Goal: Transaction & Acquisition: Purchase product/service

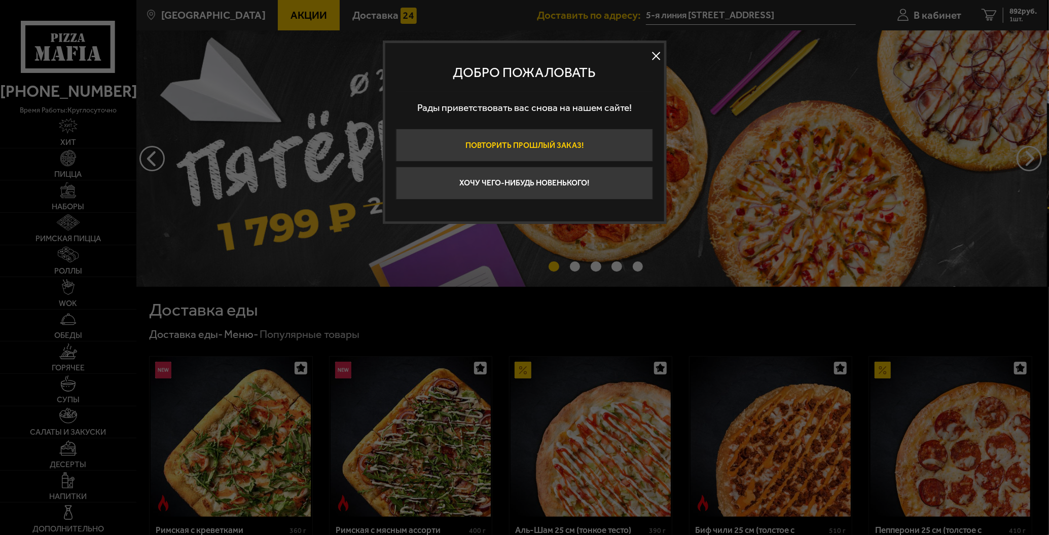
click at [441, 143] on button "Повторить прошлый заказ!" at bounding box center [524, 145] width 257 height 33
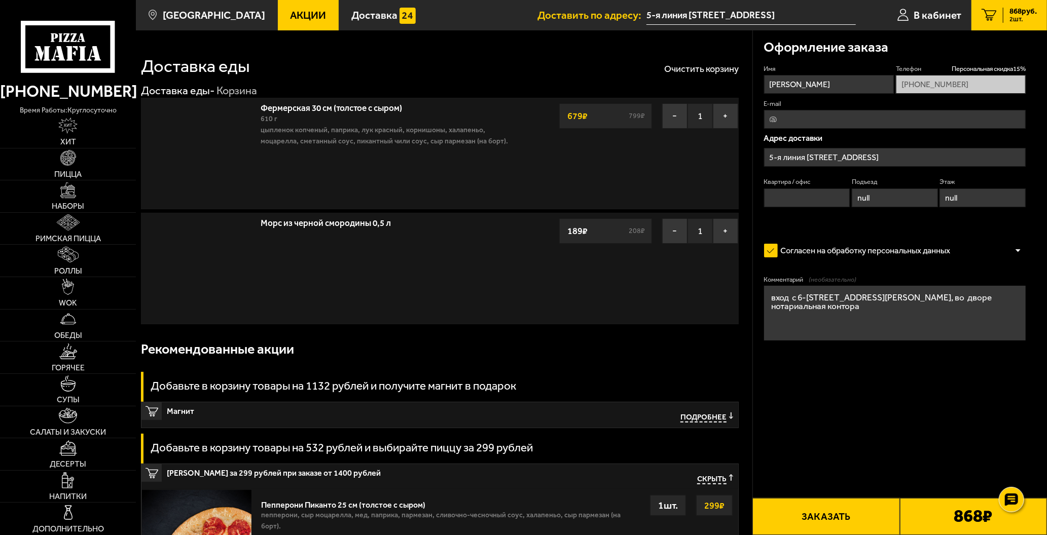
type input "5-я линия [GEOGRAPHIC_DATA], 54"
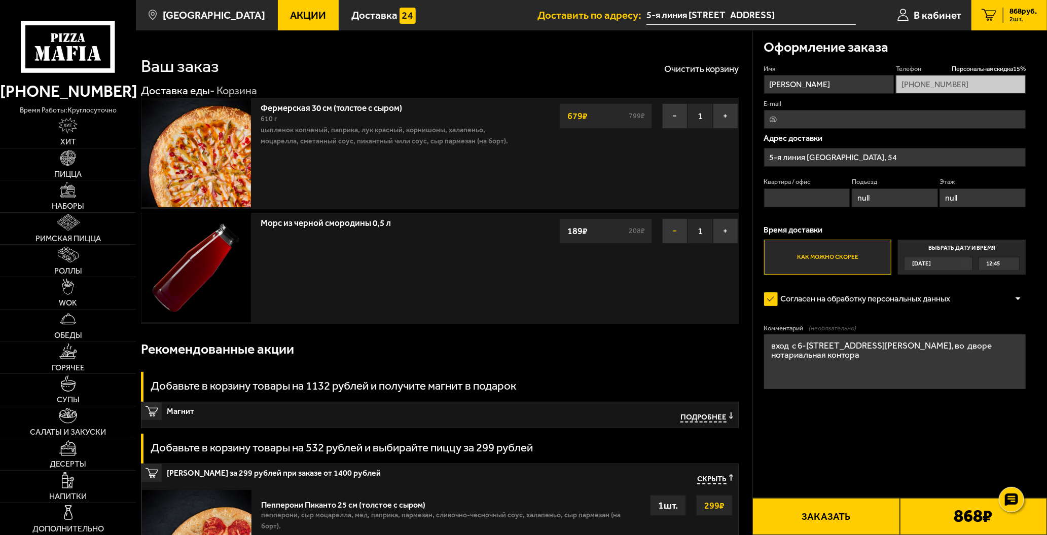
click at [674, 234] on button "−" at bounding box center [674, 230] width 25 height 25
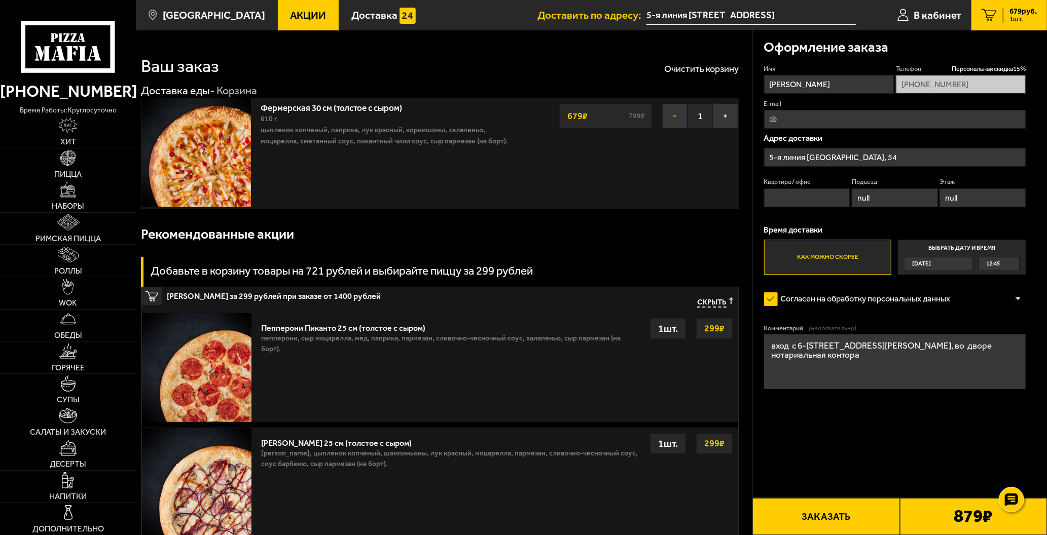
click at [674, 120] on button "−" at bounding box center [674, 115] width 25 height 25
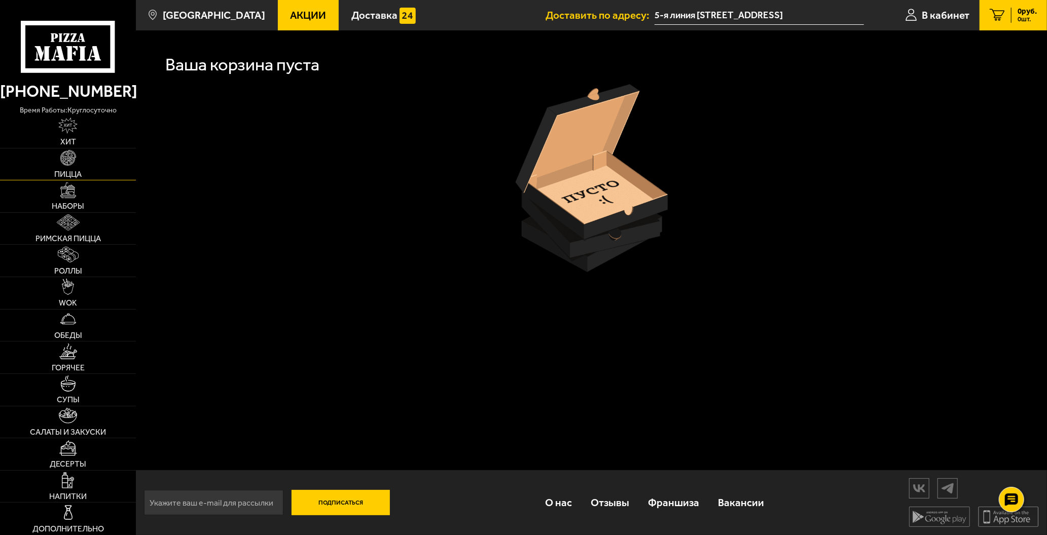
click at [56, 162] on link "Пицца" at bounding box center [68, 165] width 136 height 32
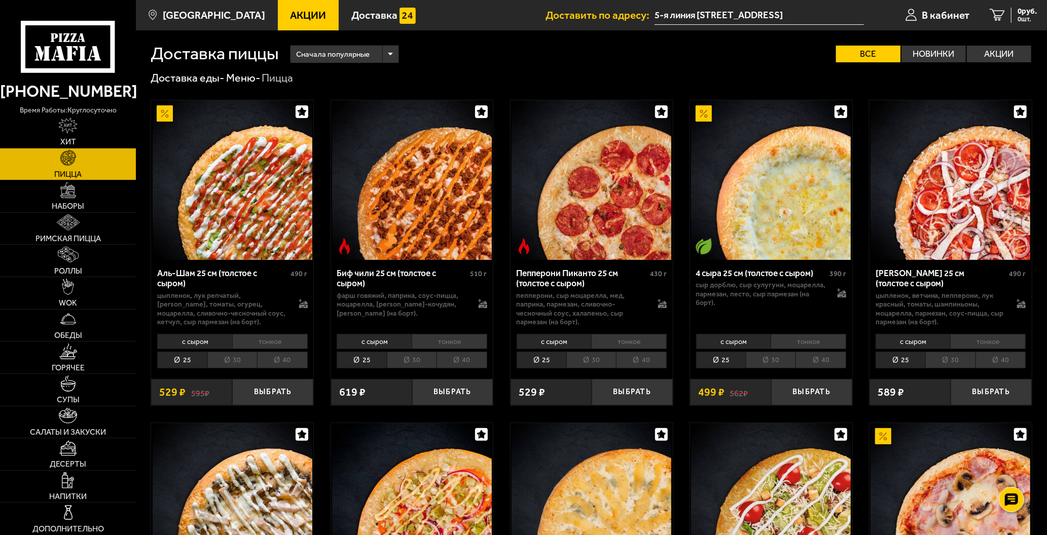
click at [578, 361] on li "30" at bounding box center [591, 360] width 50 height 16
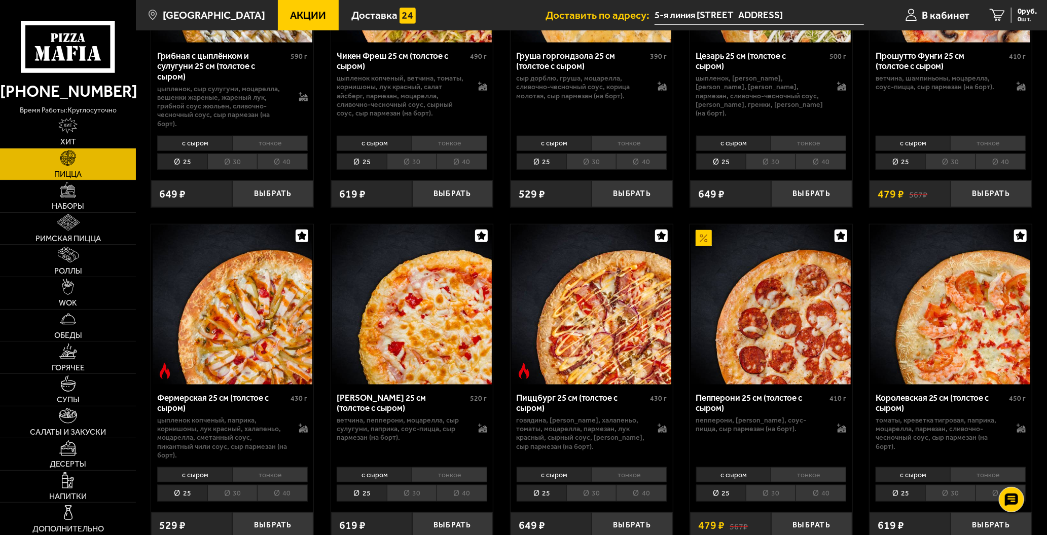
scroll to position [676, 0]
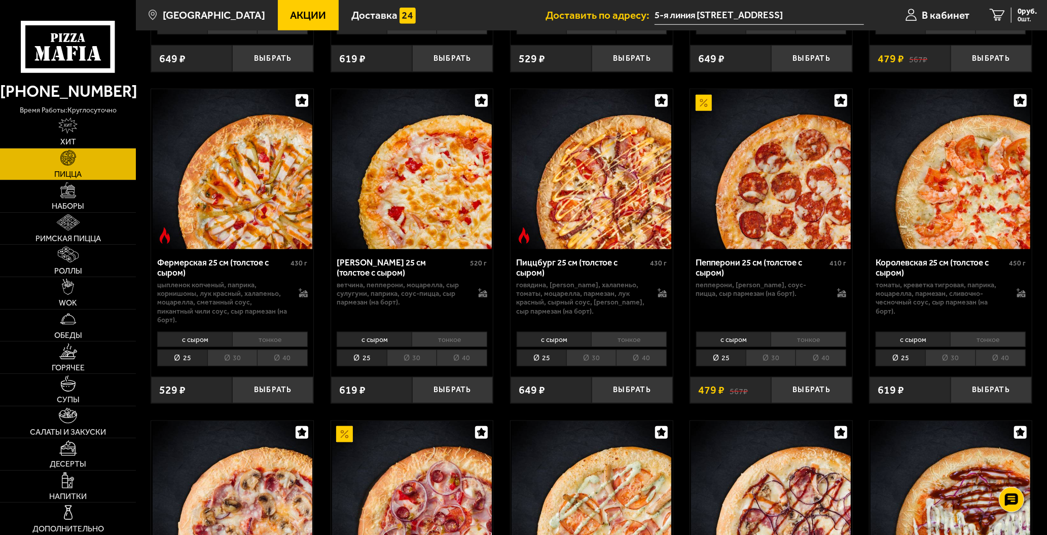
click at [773, 352] on li "30" at bounding box center [771, 358] width 50 height 16
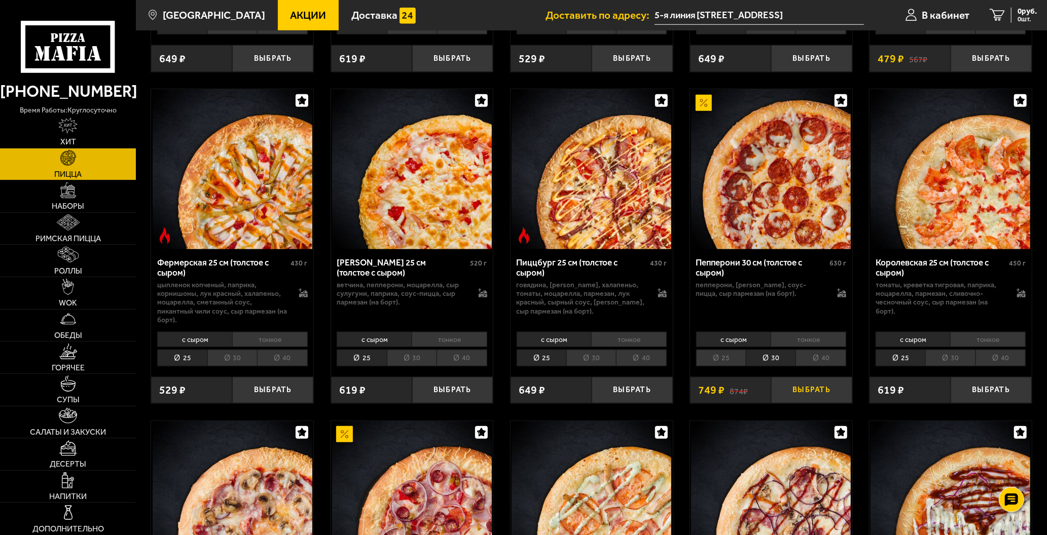
click at [804, 383] on button "Выбрать" at bounding box center [811, 390] width 81 height 27
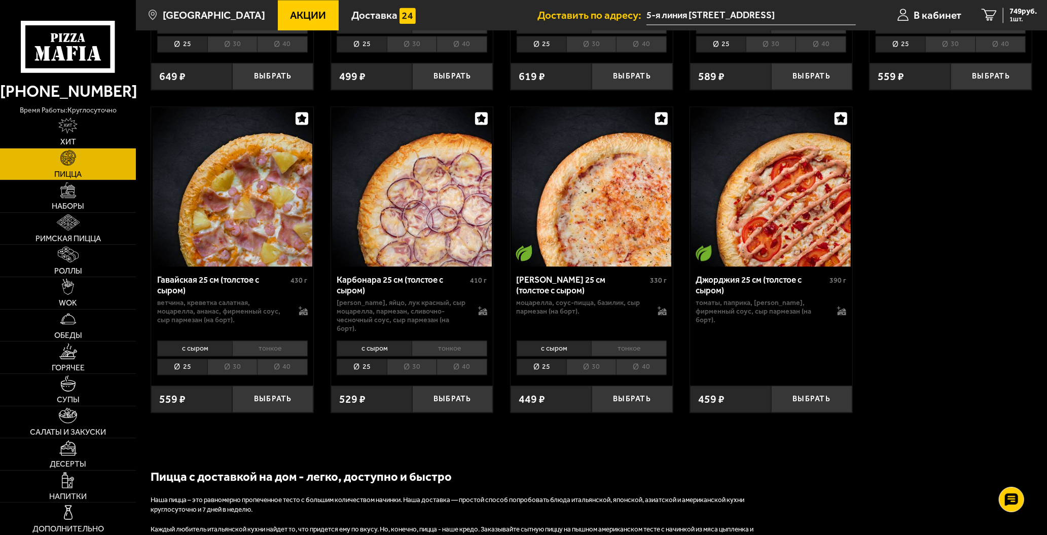
scroll to position [1622, 0]
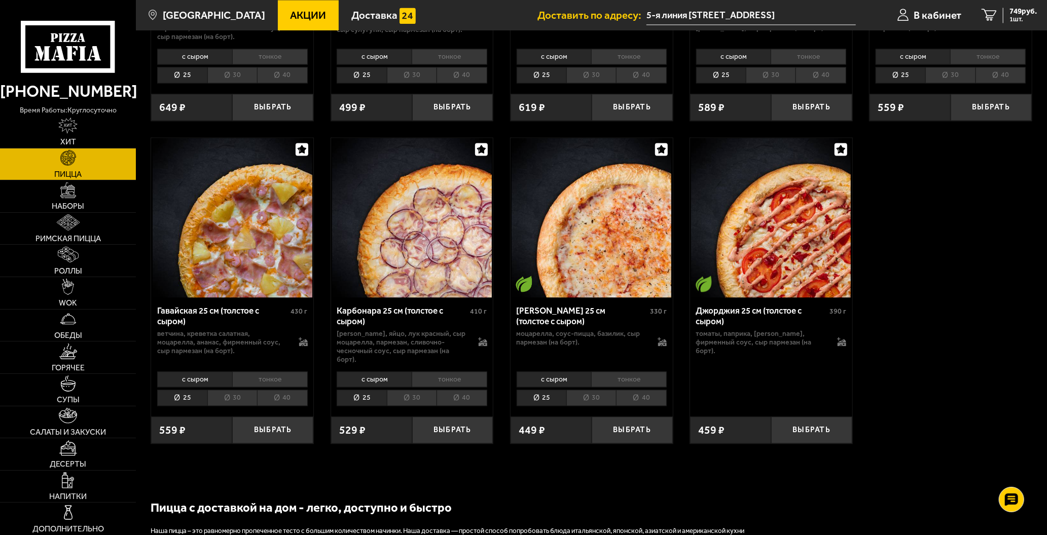
click at [601, 382] on li "тонкое" at bounding box center [629, 379] width 76 height 15
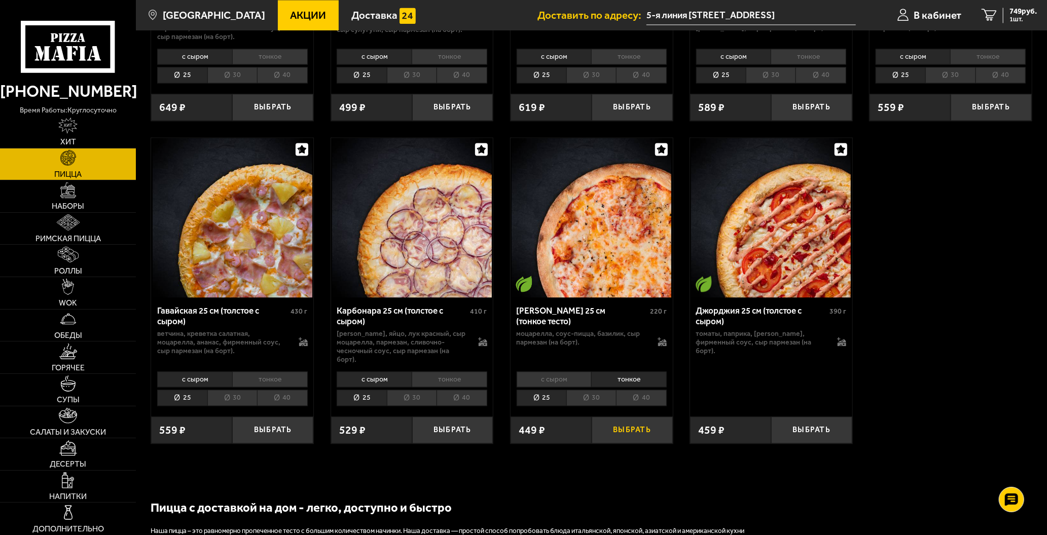
click at [649, 431] on button "Выбрать" at bounding box center [632, 430] width 81 height 27
click at [1016, 13] on span "1131 руб." at bounding box center [1020, 12] width 31 height 8
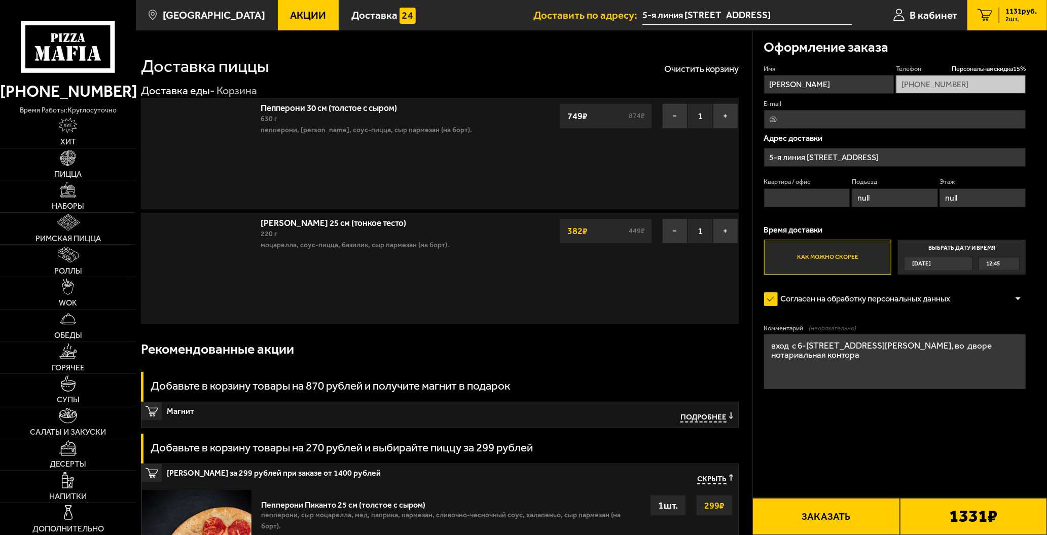
type input "5-я линия [GEOGRAPHIC_DATA], 54"
